Goal: Task Accomplishment & Management: Complete application form

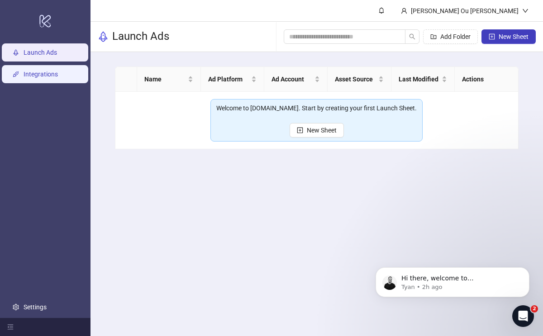
click at [58, 75] on link "Integrations" at bounding box center [41, 74] width 34 height 7
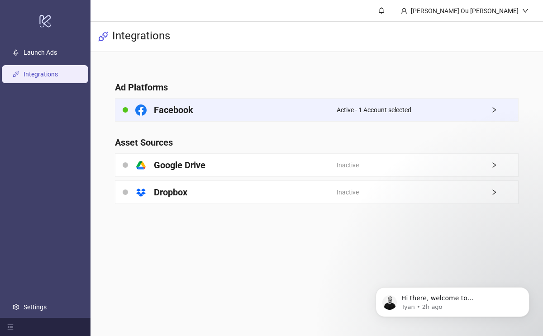
click at [210, 113] on div "Facebook" at bounding box center [225, 110] width 221 height 23
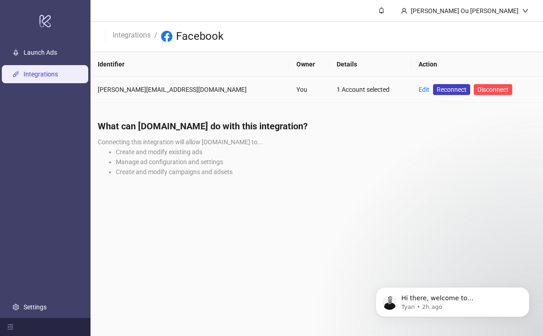
click at [289, 88] on td "You" at bounding box center [309, 90] width 40 height 26
click at [57, 56] on link "Launch Ads" at bounding box center [40, 52] width 33 height 7
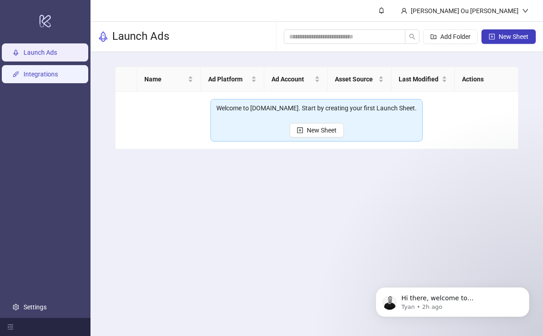
click at [58, 71] on link "Integrations" at bounding box center [41, 74] width 34 height 7
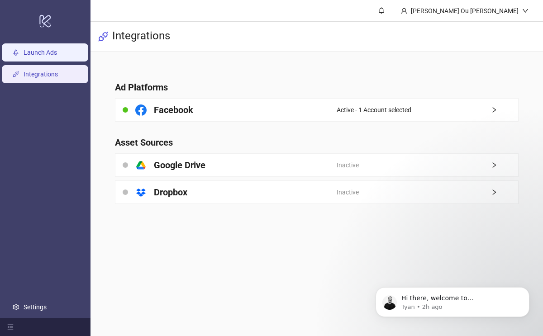
click at [57, 50] on link "Launch Ads" at bounding box center [40, 52] width 33 height 7
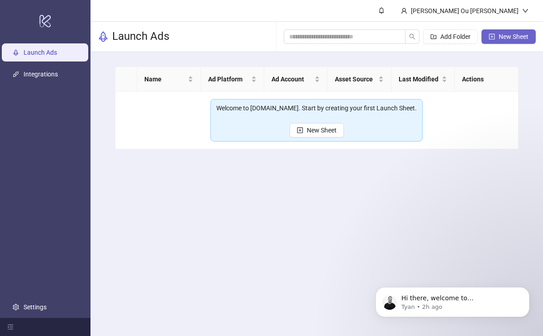
click at [519, 39] on span "New Sheet" at bounding box center [514, 36] width 30 height 7
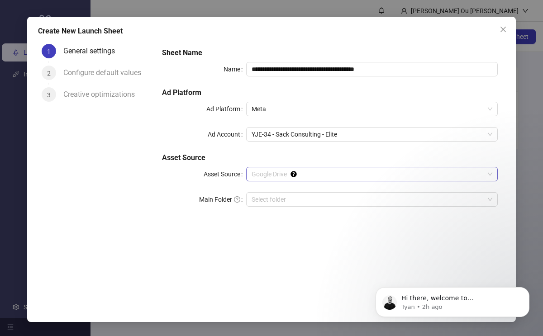
click at [362, 175] on span "Google Drive" at bounding box center [372, 174] width 241 height 14
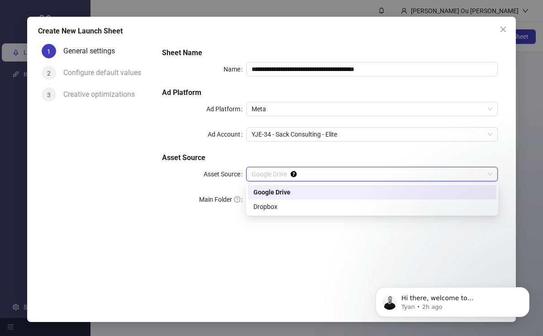
click at [362, 175] on span "Google Drive" at bounding box center [372, 174] width 241 height 14
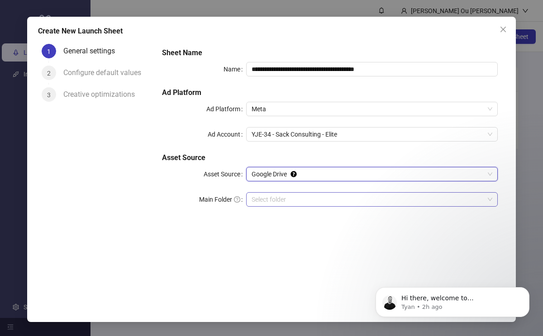
click at [349, 199] on input "Main Folder" at bounding box center [368, 200] width 233 height 14
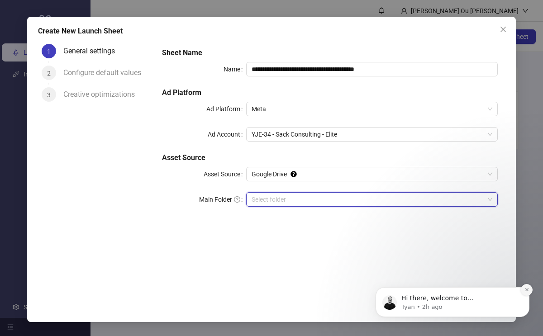
click at [525, 290] on icon "Dismiss notification" at bounding box center [526, 289] width 5 height 5
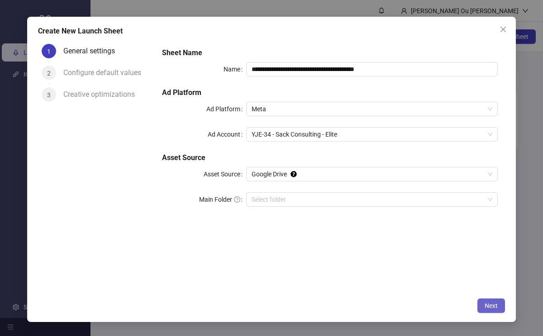
click at [492, 307] on span "Next" at bounding box center [490, 305] width 13 height 7
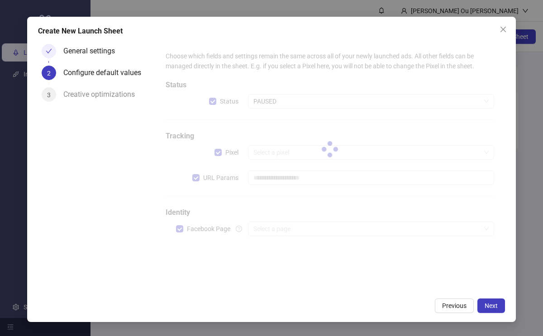
type input "**********"
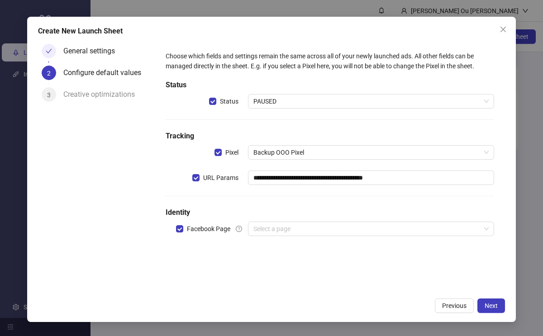
click at [285, 100] on span "PAUSED" at bounding box center [371, 102] width 236 height 14
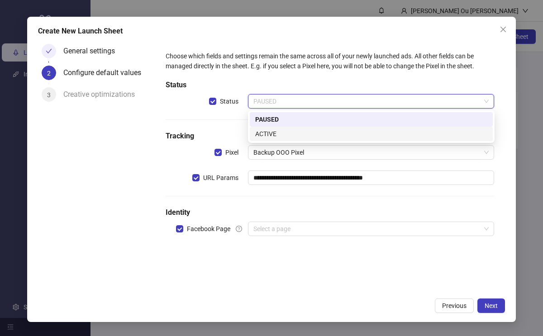
click at [280, 130] on div "ACTIVE" at bounding box center [371, 134] width 232 height 10
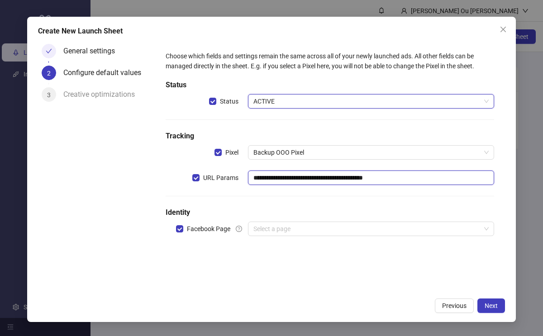
click at [408, 179] on input "**********" at bounding box center [371, 178] width 247 height 14
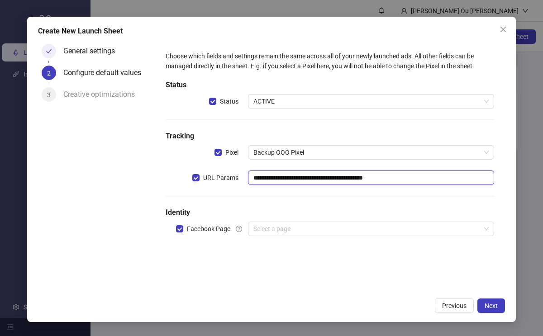
click at [408, 179] on input "**********" at bounding box center [371, 178] width 247 height 14
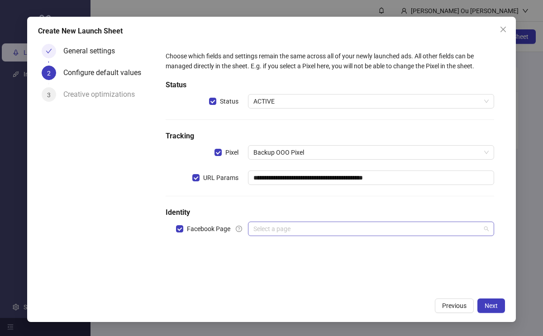
click at [351, 230] on input "search" at bounding box center [367, 229] width 228 height 14
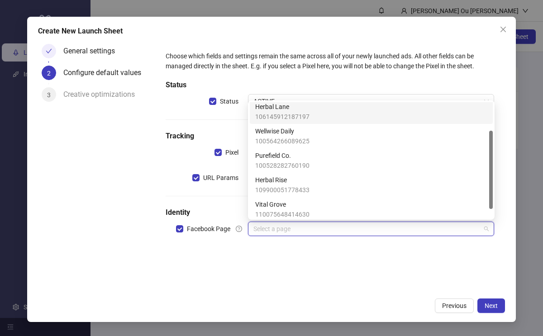
scroll to position [55, 0]
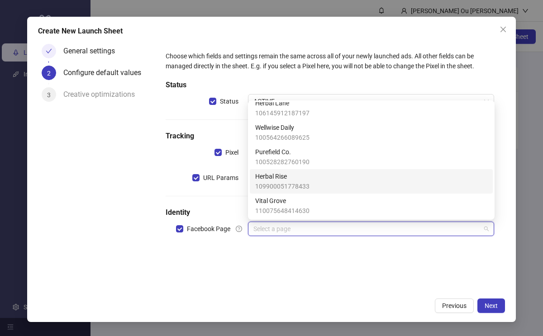
click at [309, 178] on div "Herbal Rise 109900051778433" at bounding box center [371, 181] width 232 height 20
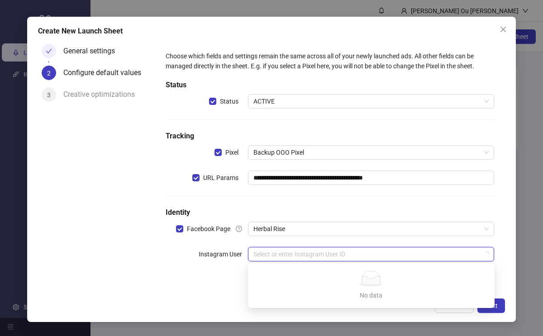
click at [345, 256] on input "search" at bounding box center [367, 254] width 228 height 14
click at [333, 241] on div "**********" at bounding box center [330, 161] width 336 height 228
click at [328, 254] on input "search" at bounding box center [367, 254] width 228 height 14
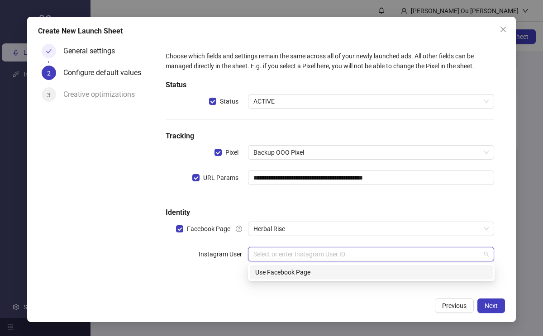
click at [332, 242] on div "**********" at bounding box center [330, 161] width 336 height 228
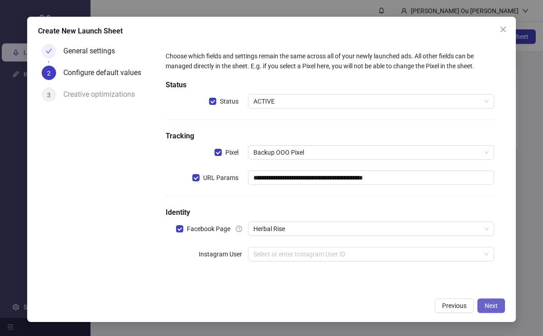
click at [499, 302] on button "Next" at bounding box center [491, 306] width 28 height 14
click at [496, 303] on span "Next" at bounding box center [490, 305] width 13 height 7
click at [463, 250] on input "search" at bounding box center [367, 254] width 228 height 14
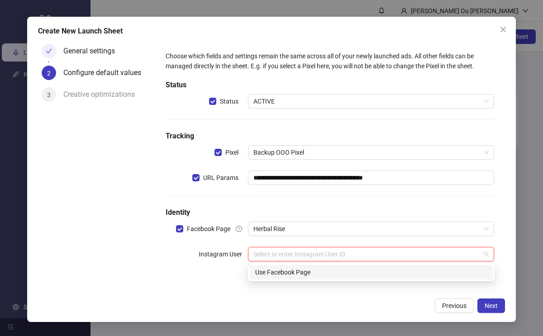
click at [395, 268] on div "Use Facebook Page" at bounding box center [371, 272] width 232 height 10
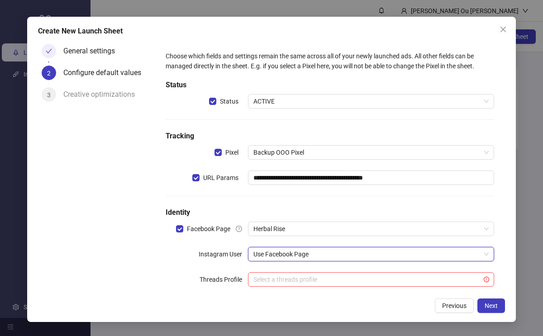
scroll to position [15, 0]
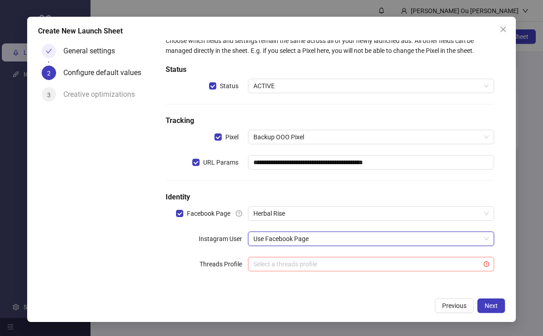
click at [375, 261] on input "search" at bounding box center [367, 264] width 228 height 14
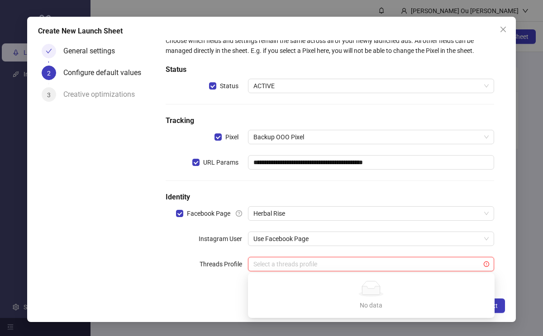
click at [377, 252] on div "**********" at bounding box center [330, 159] width 336 height 254
click at [489, 304] on span "Next" at bounding box center [490, 305] width 13 height 7
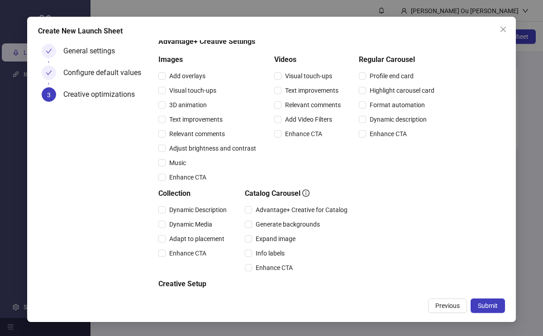
scroll to position [132, 0]
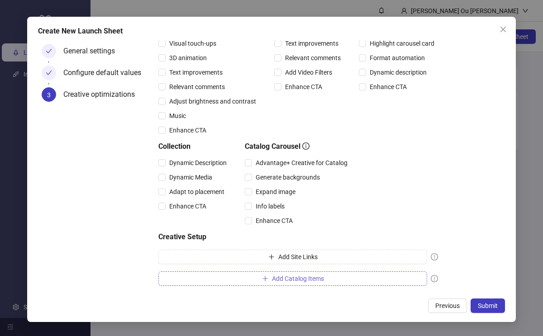
click at [390, 280] on button "Add Catalog Items" at bounding box center [292, 278] width 269 height 14
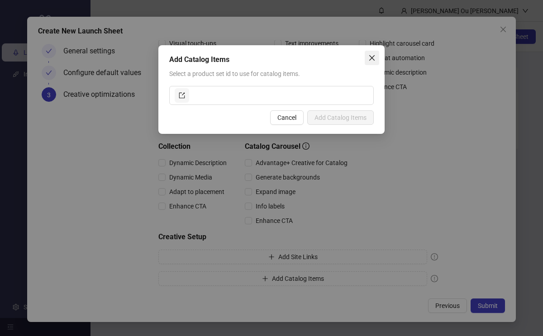
click at [374, 61] on icon "close" at bounding box center [371, 57] width 7 height 7
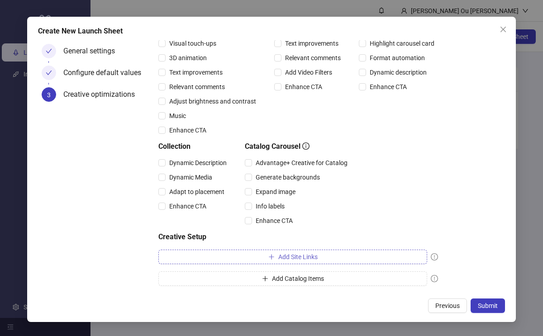
click at [360, 251] on button "Add Site Links" at bounding box center [292, 257] width 269 height 14
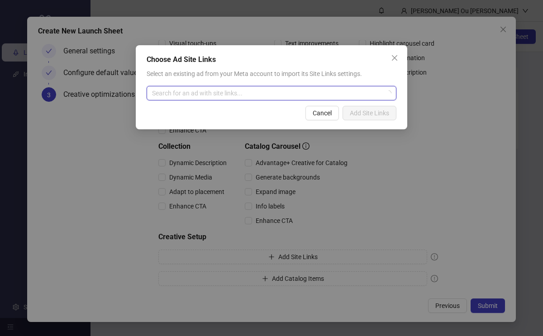
click at [311, 89] on input "search" at bounding box center [267, 93] width 231 height 14
click at [394, 56] on icon "close" at bounding box center [394, 57] width 7 height 7
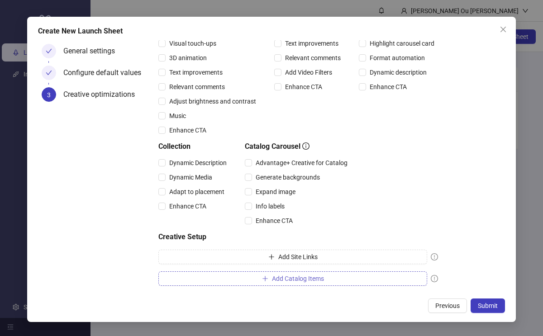
click at [299, 279] on span "Add Catalog Items" at bounding box center [298, 278] width 52 height 7
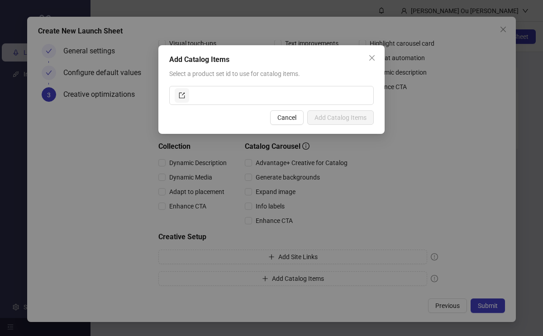
click at [266, 105] on div "Add Catalog Items Select a product set id to use for catalog items. Cancel Add …" at bounding box center [271, 89] width 226 height 89
click at [266, 98] on input "text" at bounding box center [279, 95] width 177 height 14
click at [374, 58] on icon "close" at bounding box center [371, 57] width 7 height 7
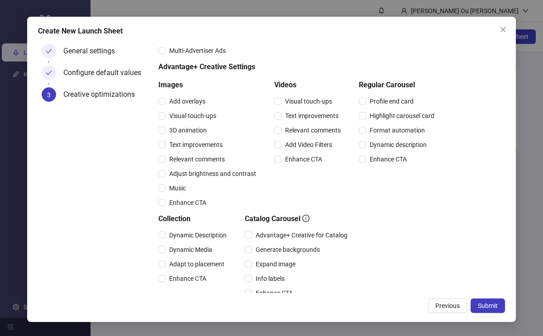
scroll to position [0, 0]
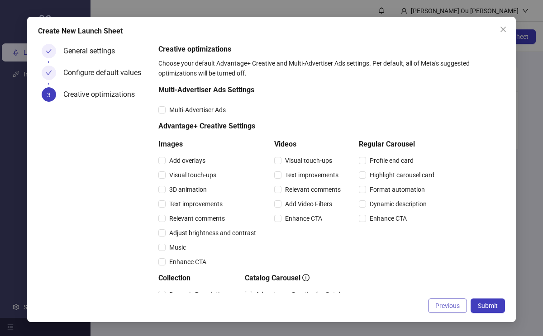
click at [437, 309] on span "Previous" at bounding box center [447, 305] width 24 height 7
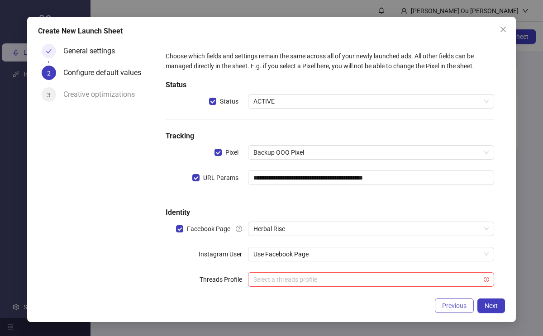
click at [438, 306] on button "Previous" at bounding box center [454, 306] width 39 height 14
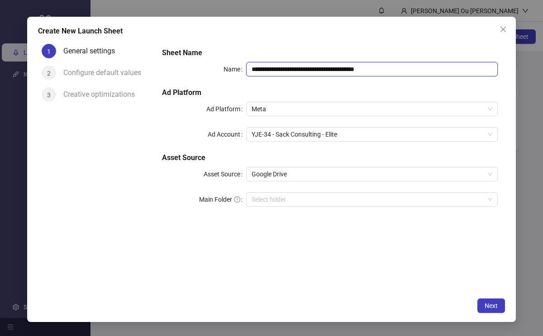
click at [406, 68] on input "**********" at bounding box center [372, 69] width 252 height 14
click at [429, 178] on span "Google Drive" at bounding box center [372, 174] width 241 height 14
type input "**********"
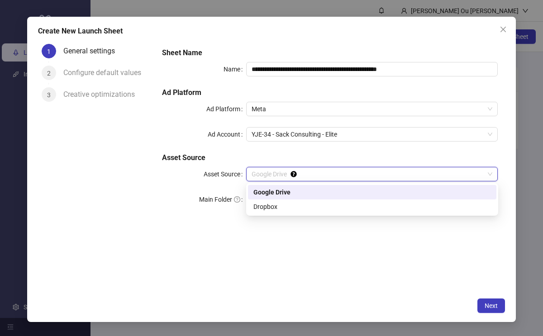
click at [420, 192] on div "Google Drive" at bounding box center [371, 192] width 237 height 10
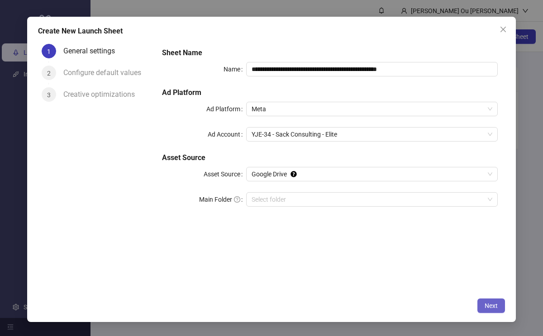
click at [486, 311] on button "Next" at bounding box center [491, 306] width 28 height 14
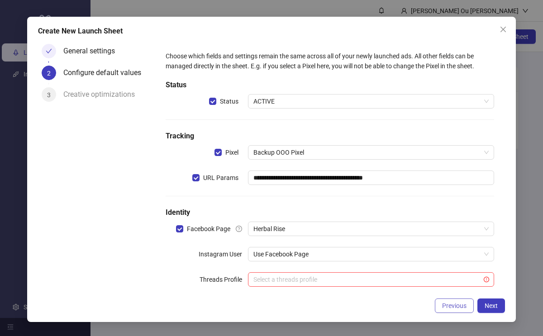
click at [459, 308] on span "Previous" at bounding box center [454, 305] width 24 height 7
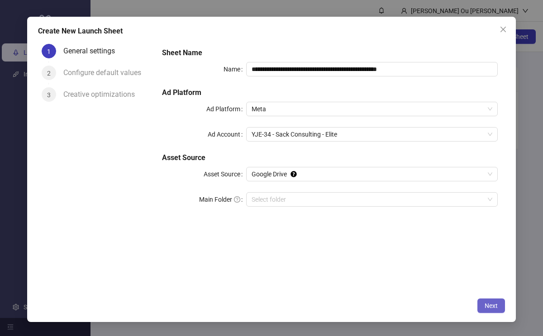
click at [486, 310] on button "Next" at bounding box center [491, 306] width 28 height 14
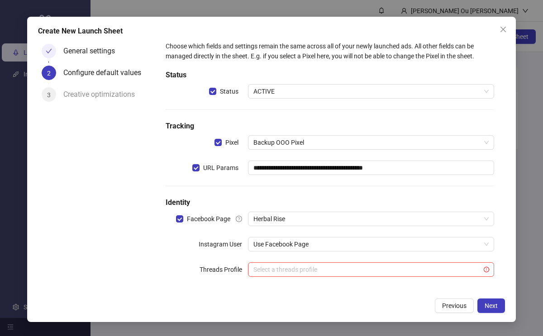
scroll to position [15, 0]
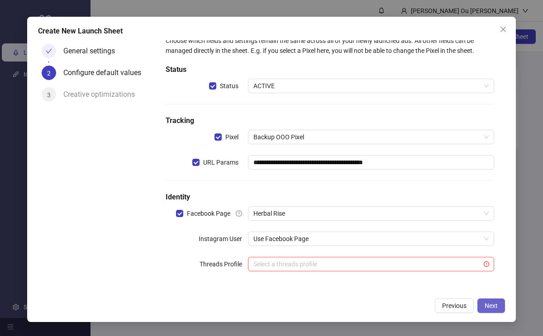
click at [502, 305] on button "Next" at bounding box center [491, 306] width 28 height 14
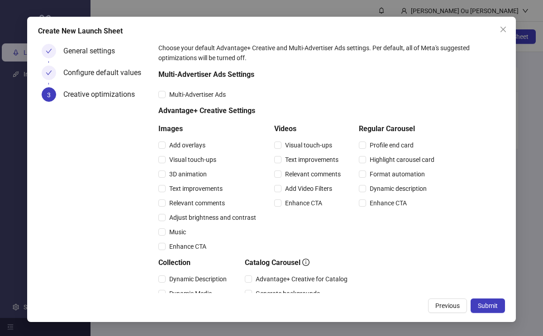
scroll to position [132, 0]
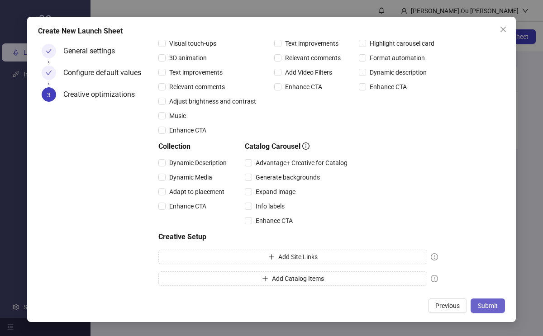
click at [494, 312] on button "Submit" at bounding box center [487, 306] width 34 height 14
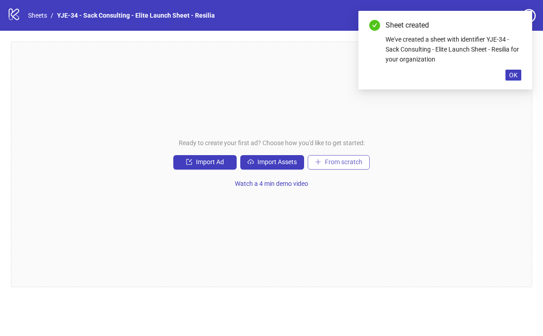
click at [329, 162] on span "From scratch" at bounding box center [344, 161] width 38 height 7
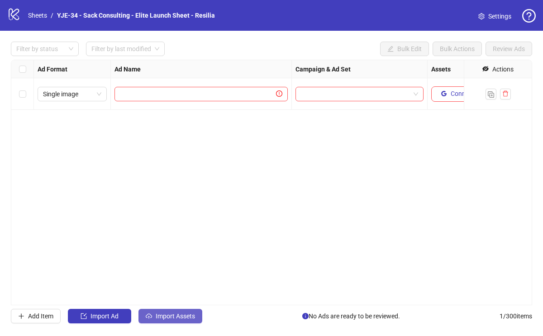
click at [161, 316] on span "Import Assets" at bounding box center [175, 316] width 39 height 7
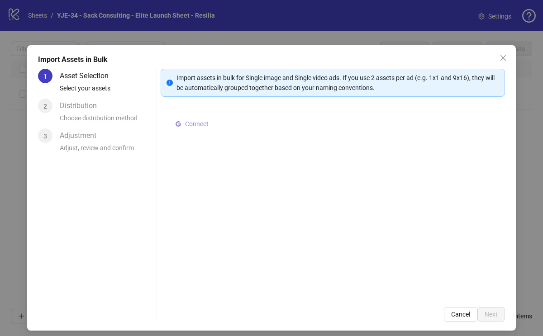
click at [209, 125] on button "Connect" at bounding box center [191, 124] width 41 height 11
click at [256, 123] on span "Select multiple assets to import" at bounding box center [232, 125] width 87 height 7
click at [228, 123] on span "Select multiple assets to import" at bounding box center [232, 125] width 87 height 7
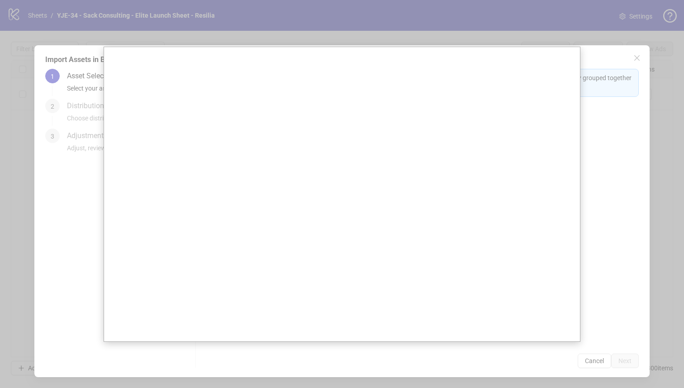
click at [489, 17] on div at bounding box center [342, 194] width 684 height 388
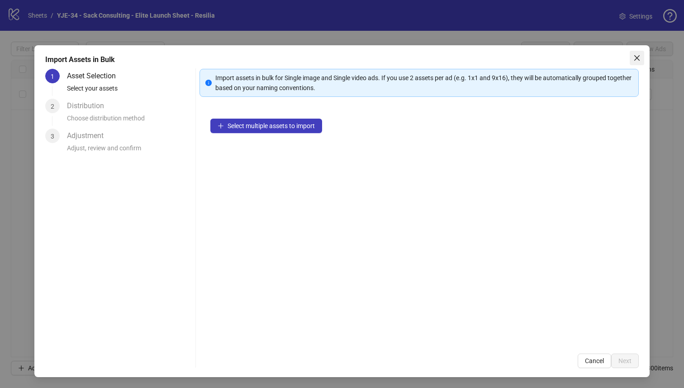
click at [542, 55] on icon "close" at bounding box center [636, 57] width 7 height 7
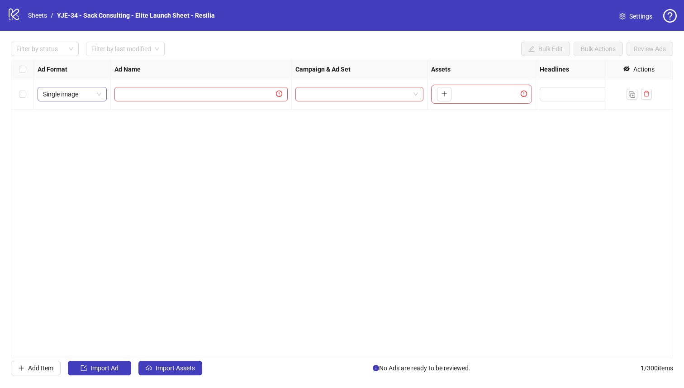
click at [88, 94] on span "Single image" at bounding box center [72, 94] width 58 height 14
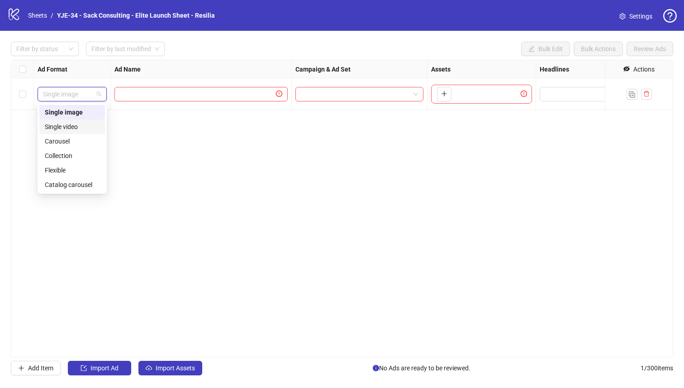
click at [80, 123] on div "Single video" at bounding box center [72, 127] width 55 height 10
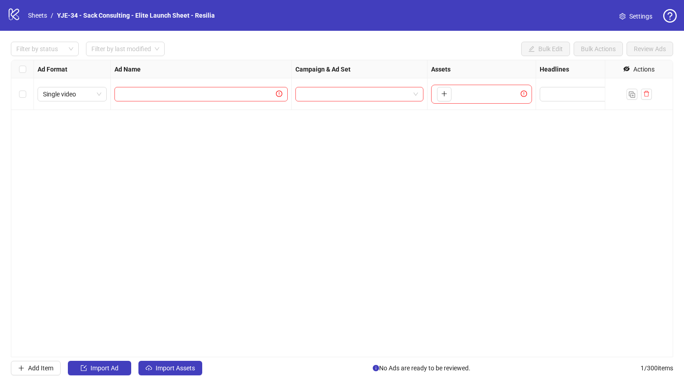
click at [176, 85] on div at bounding box center [201, 94] width 181 height 32
click at [177, 90] on input "text" at bounding box center [197, 94] width 154 height 10
